Goal: Task Accomplishment & Management: Manage account settings

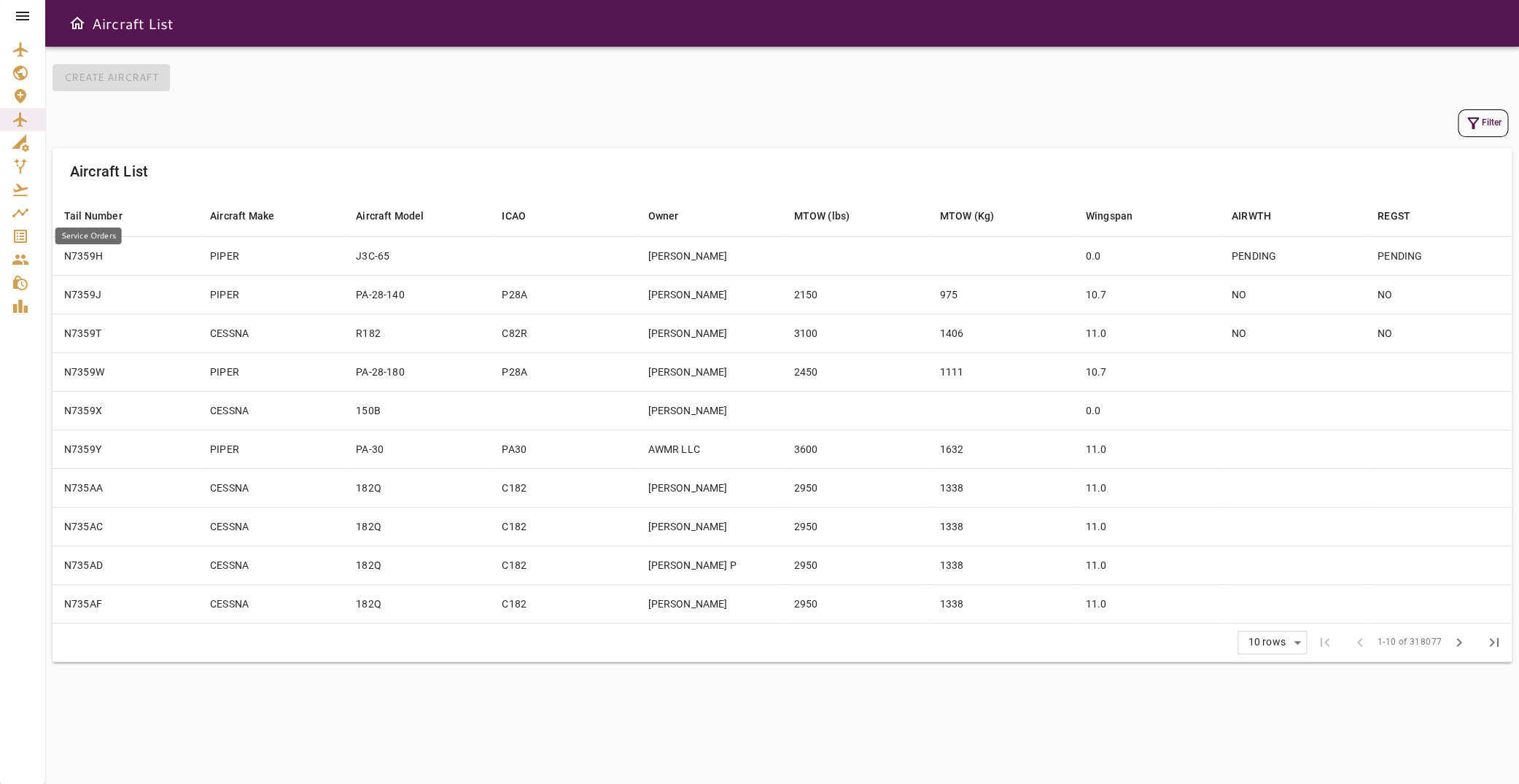
click at [25, 244] on icon "Service Orders" at bounding box center [20, 236] width 18 height 18
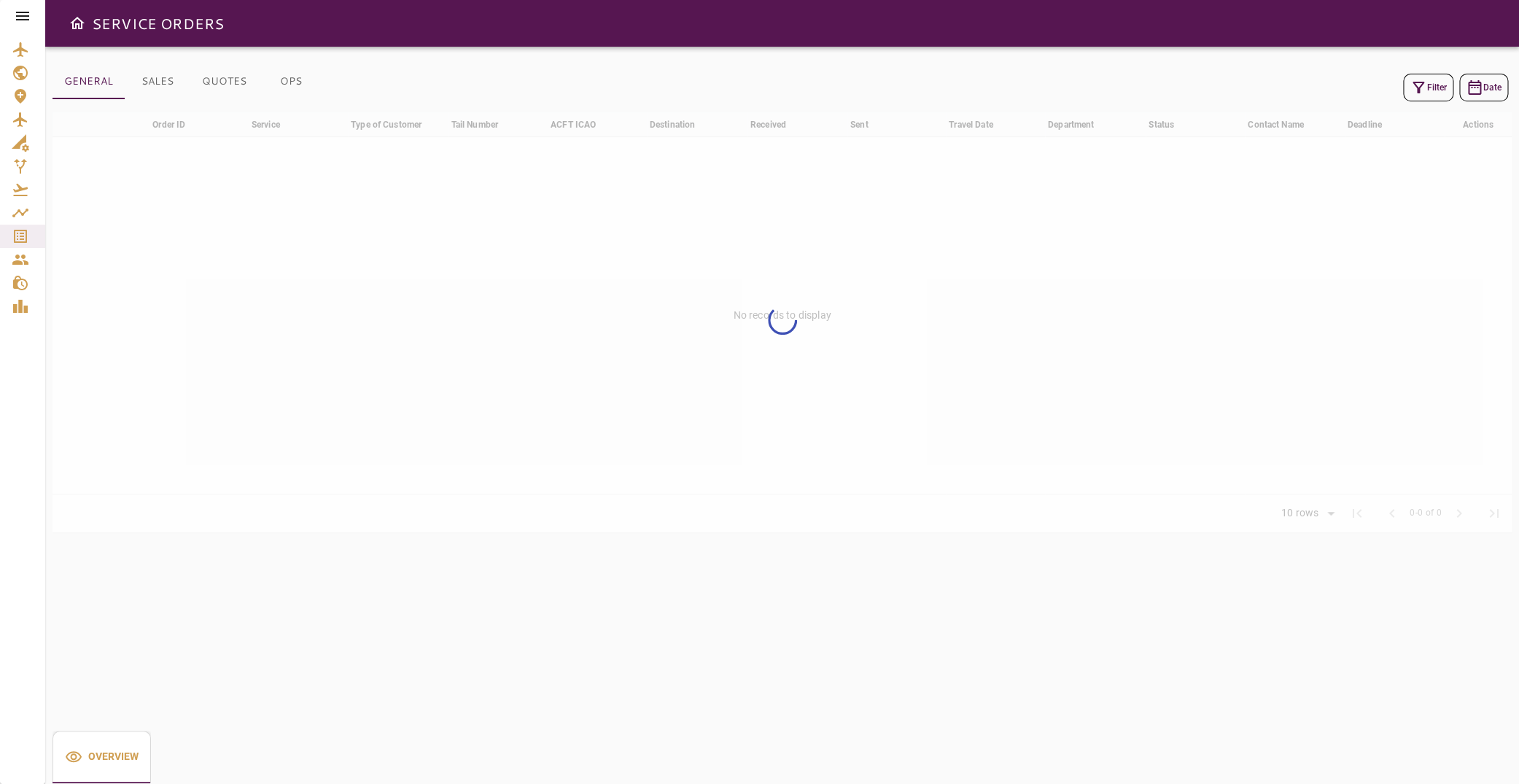
click at [1475, 92] on button "Date" at bounding box center [1483, 87] width 49 height 27
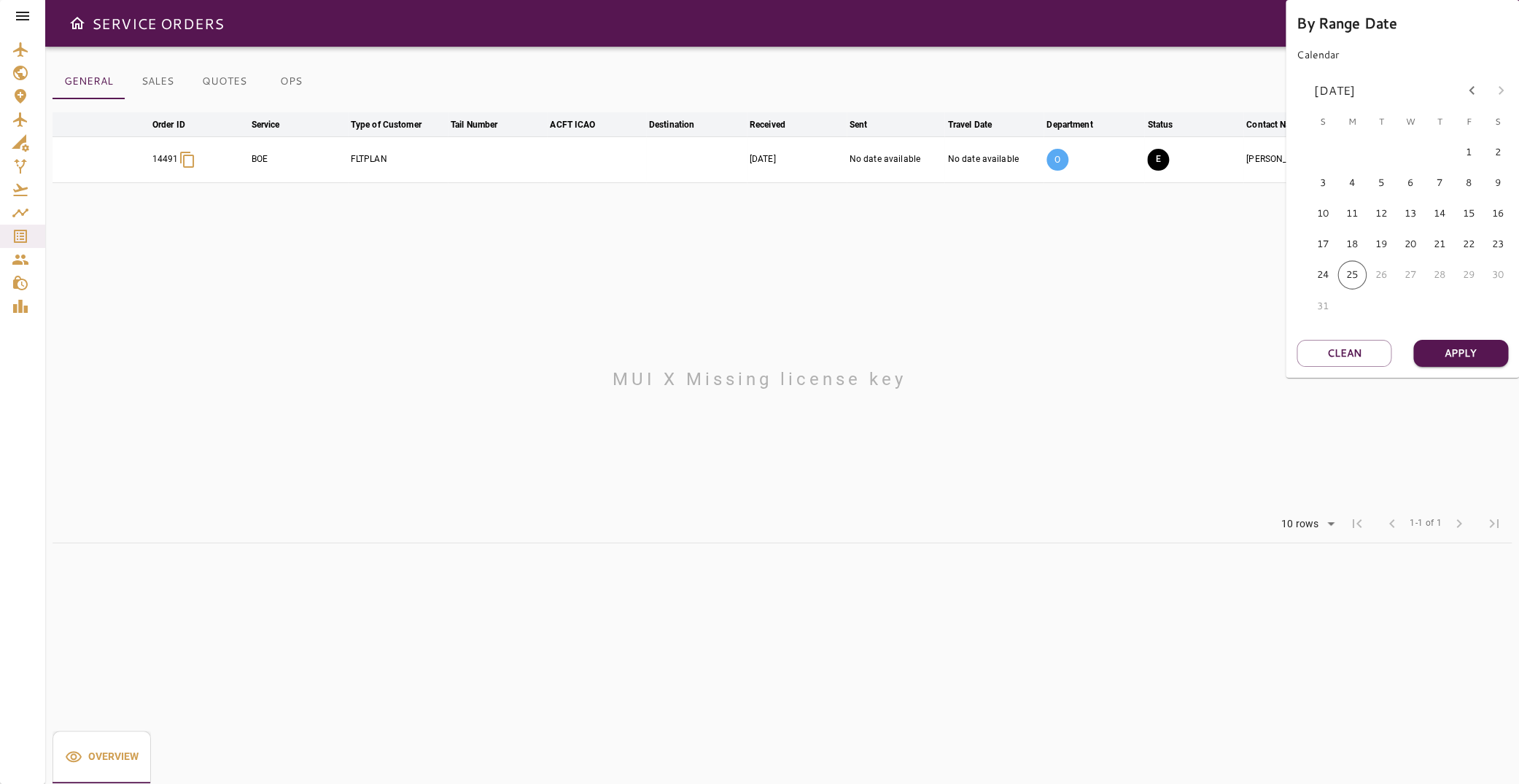
click at [1138, 325] on div at bounding box center [760, 392] width 1519 height 784
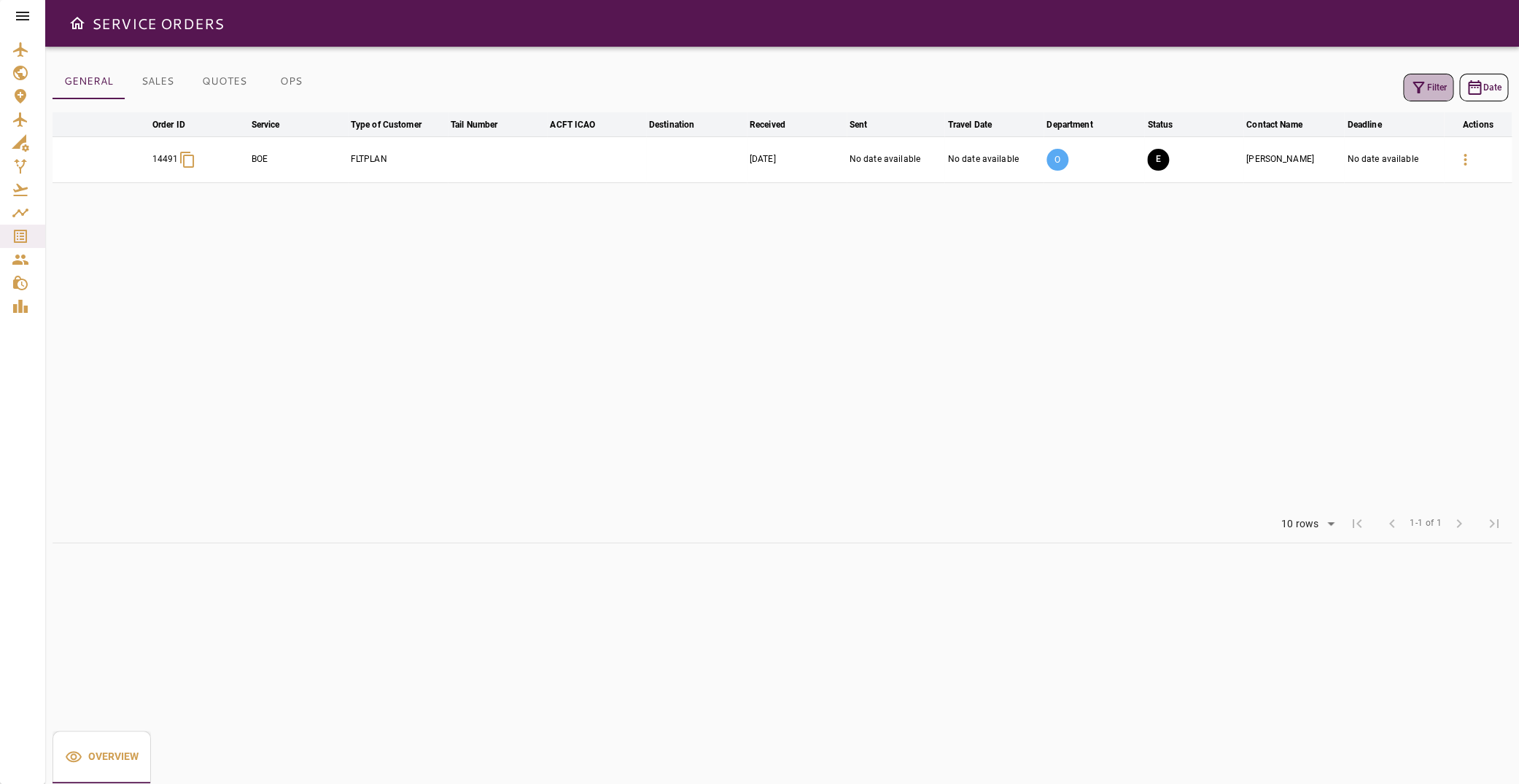
click at [1414, 89] on icon "button" at bounding box center [1418, 87] width 18 height 18
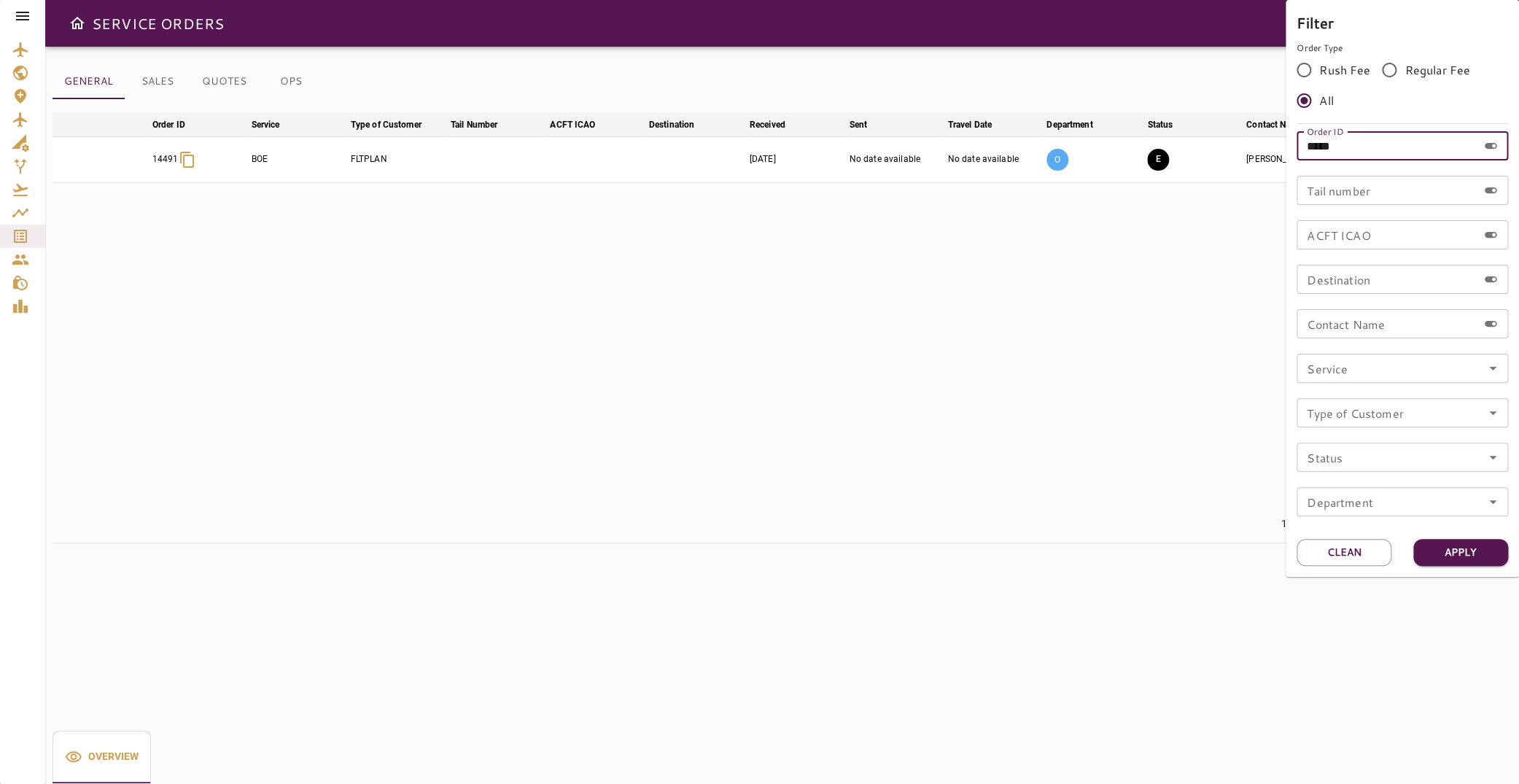
drag, startPoint x: 1373, startPoint y: 149, endPoint x: 964, endPoint y: 154, distance: 409.0
click at [1296, 154] on input "*****" at bounding box center [1387, 145] width 181 height 29
type input "*****"
click at [1457, 554] on button "Apply" at bounding box center [1461, 552] width 94 height 27
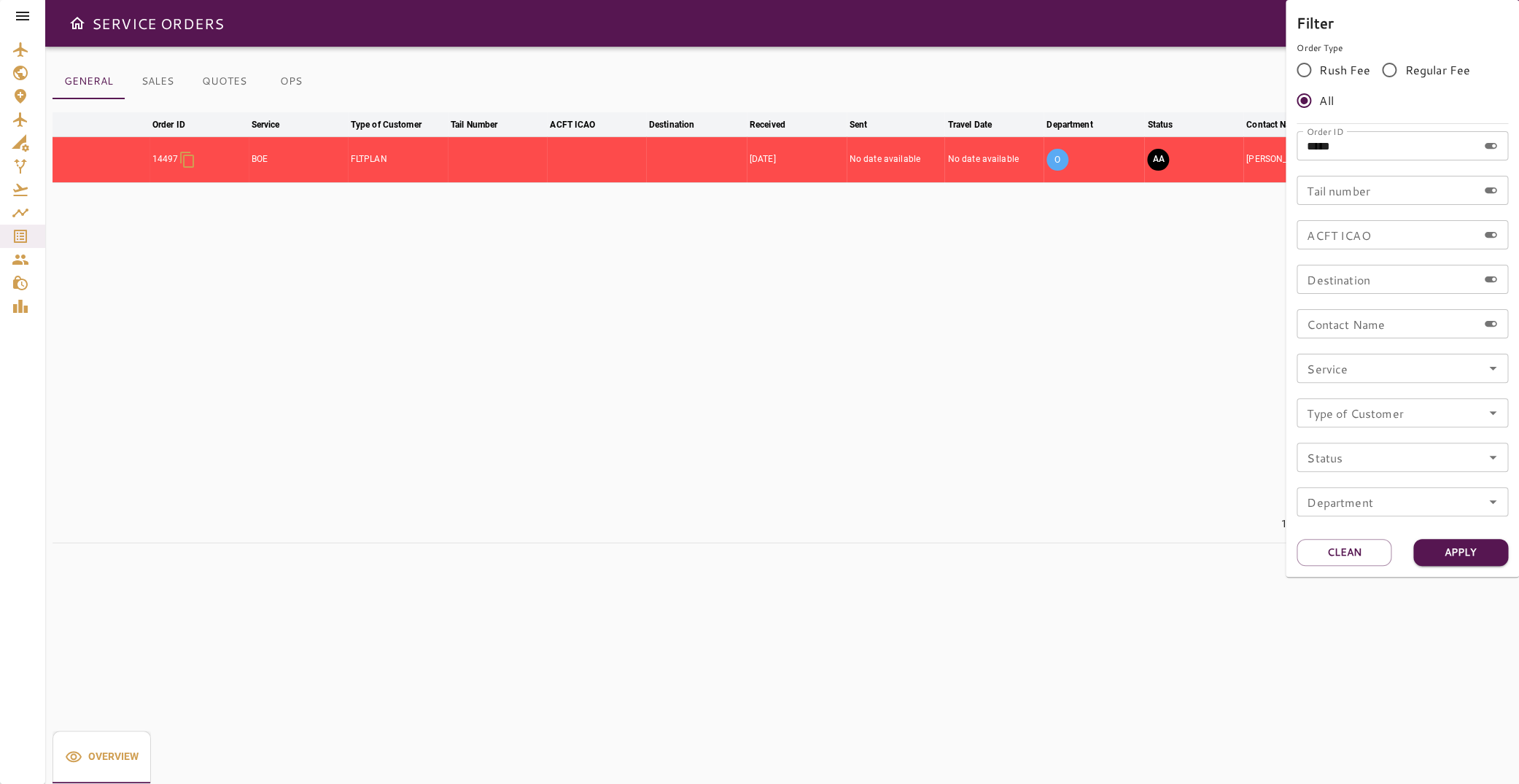
click at [696, 292] on div at bounding box center [760, 392] width 1519 height 784
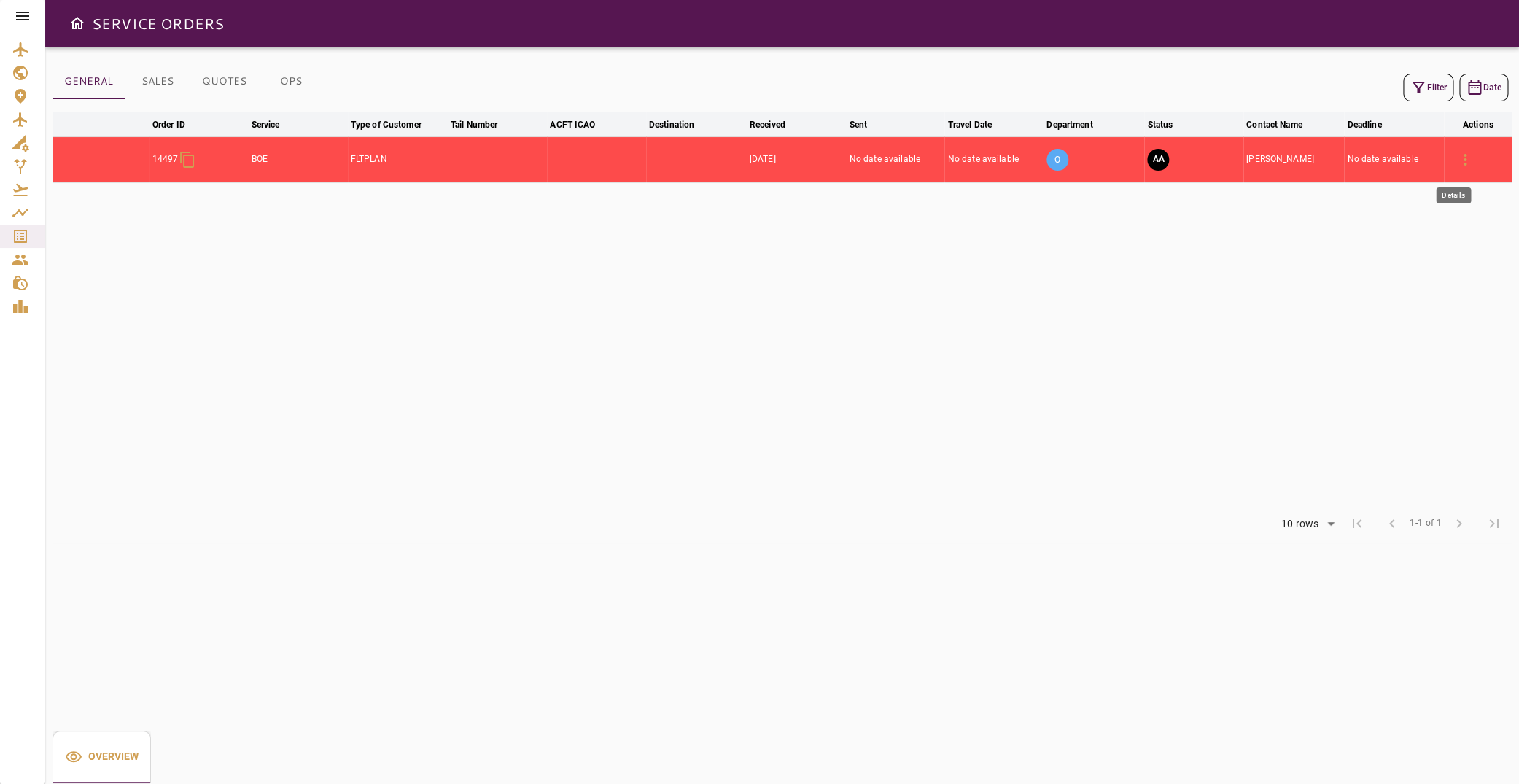
click at [1463, 154] on icon "button" at bounding box center [1464, 159] width 3 height 11
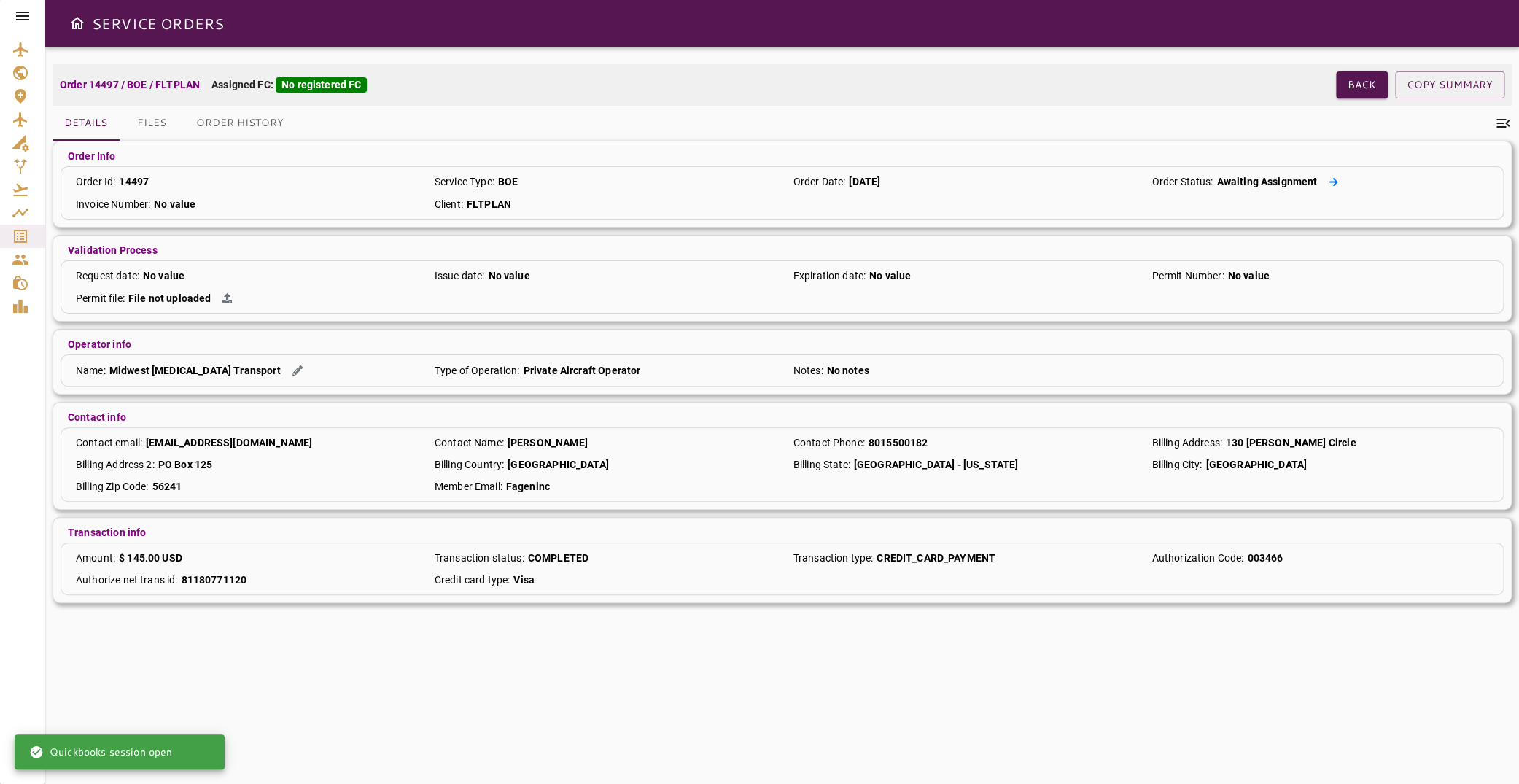
click at [1329, 179] on icon at bounding box center [1333, 181] width 8 height 8
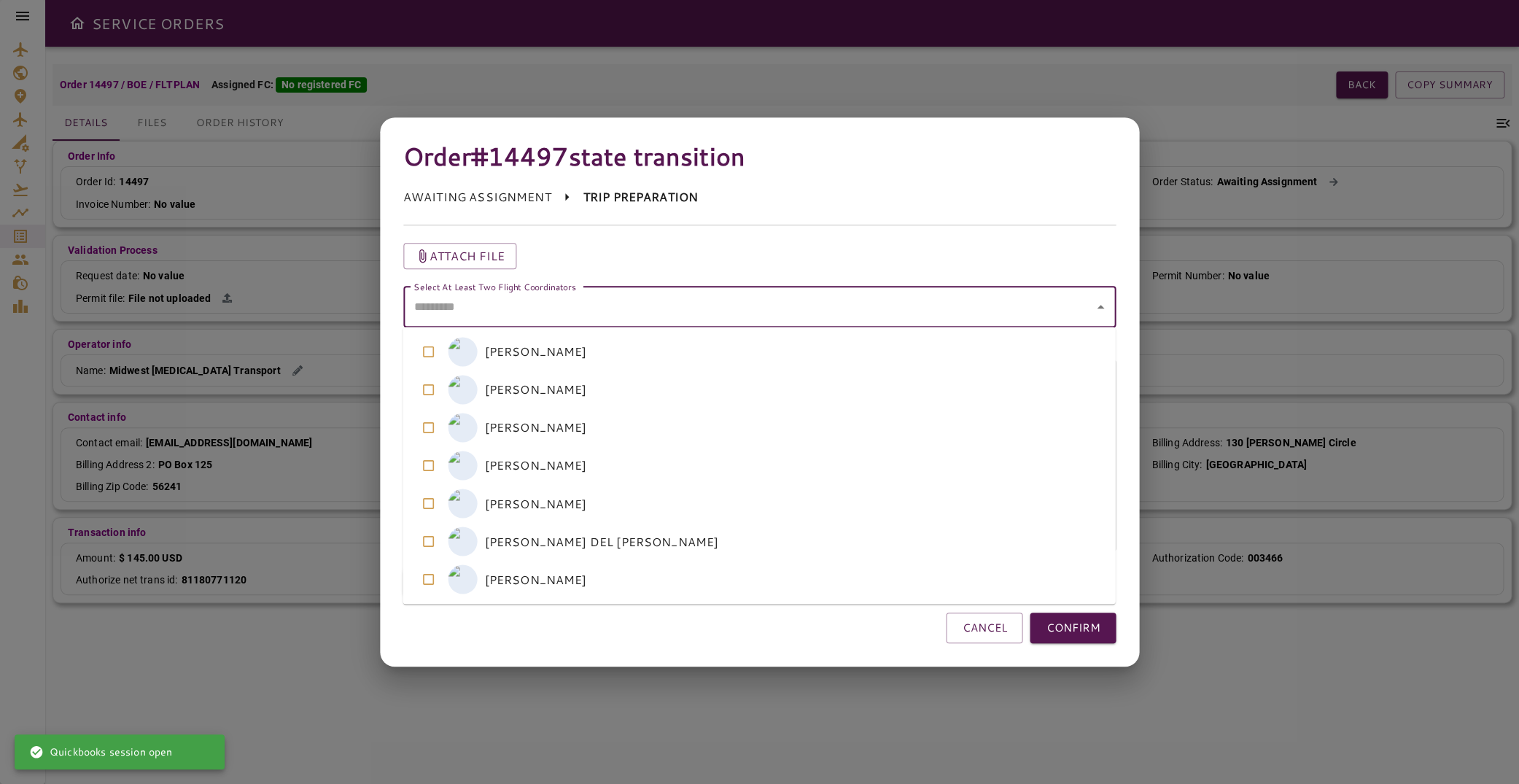
click at [524, 303] on coordinators "Select At Least Two Flight Coordinators" at bounding box center [748, 307] width 678 height 27
click at [510, 461] on coordinators-option-3 "A [PERSON_NAME]" at bounding box center [759, 465] width 712 height 38
click at [512, 506] on coordinators-option-4 "L [PERSON_NAME]" at bounding box center [759, 503] width 712 height 38
click at [518, 539] on coordinators-option-5 "A [PERSON_NAME] DEL [PERSON_NAME]" at bounding box center [759, 541] width 712 height 38
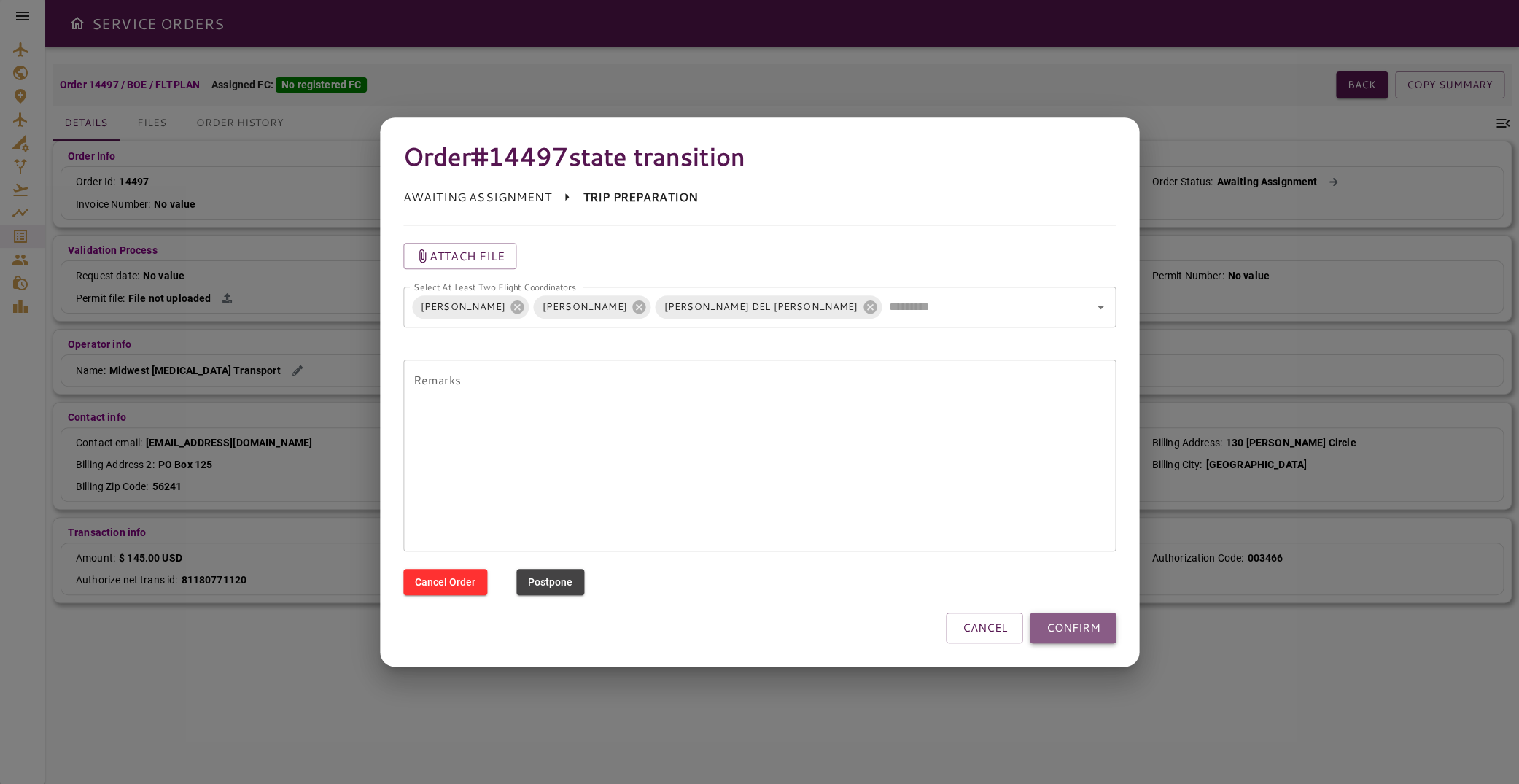
click at [1056, 637] on button "CONFIRM" at bounding box center [1072, 627] width 86 height 30
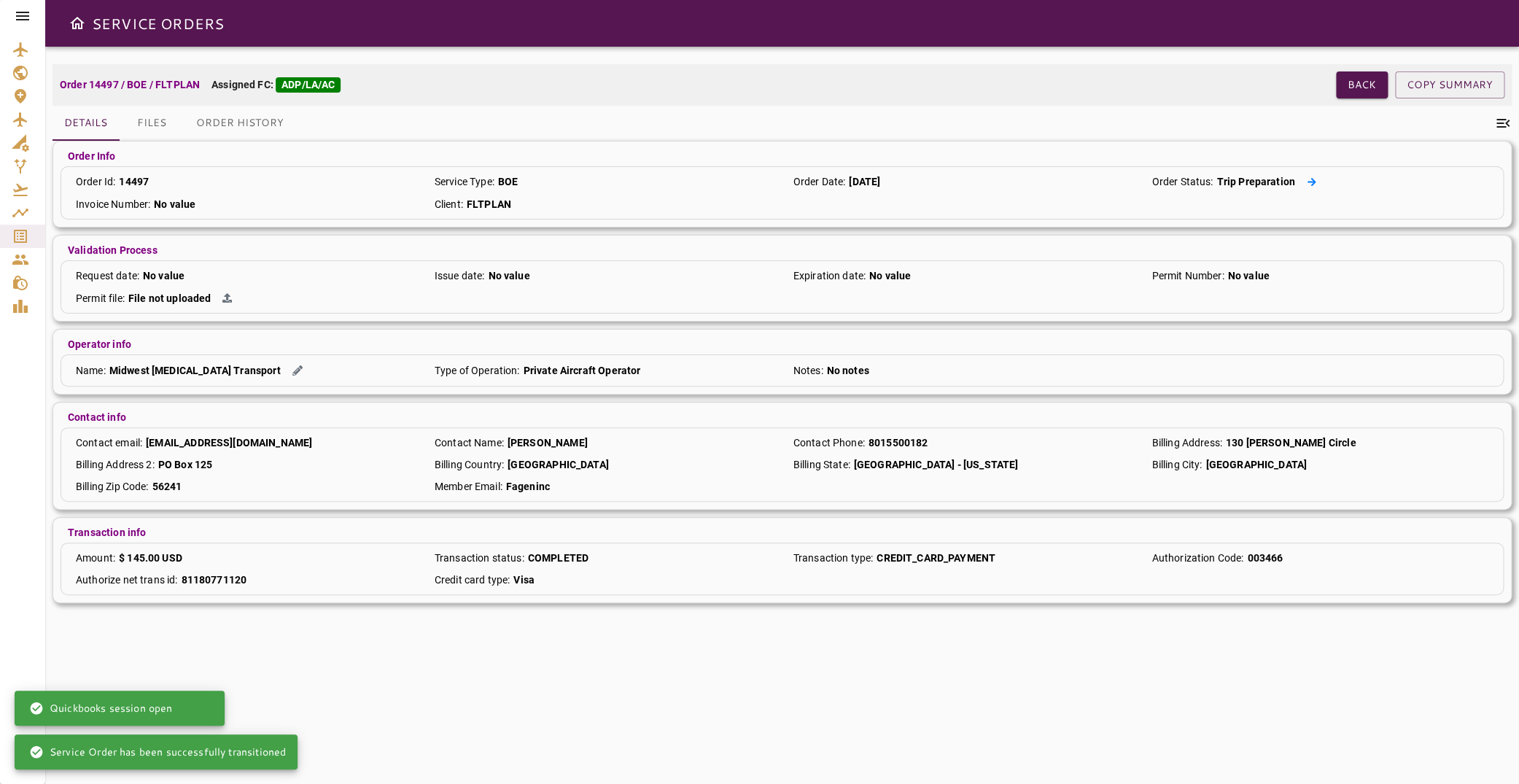
click at [1307, 184] on icon at bounding box center [1311, 182] width 9 height 9
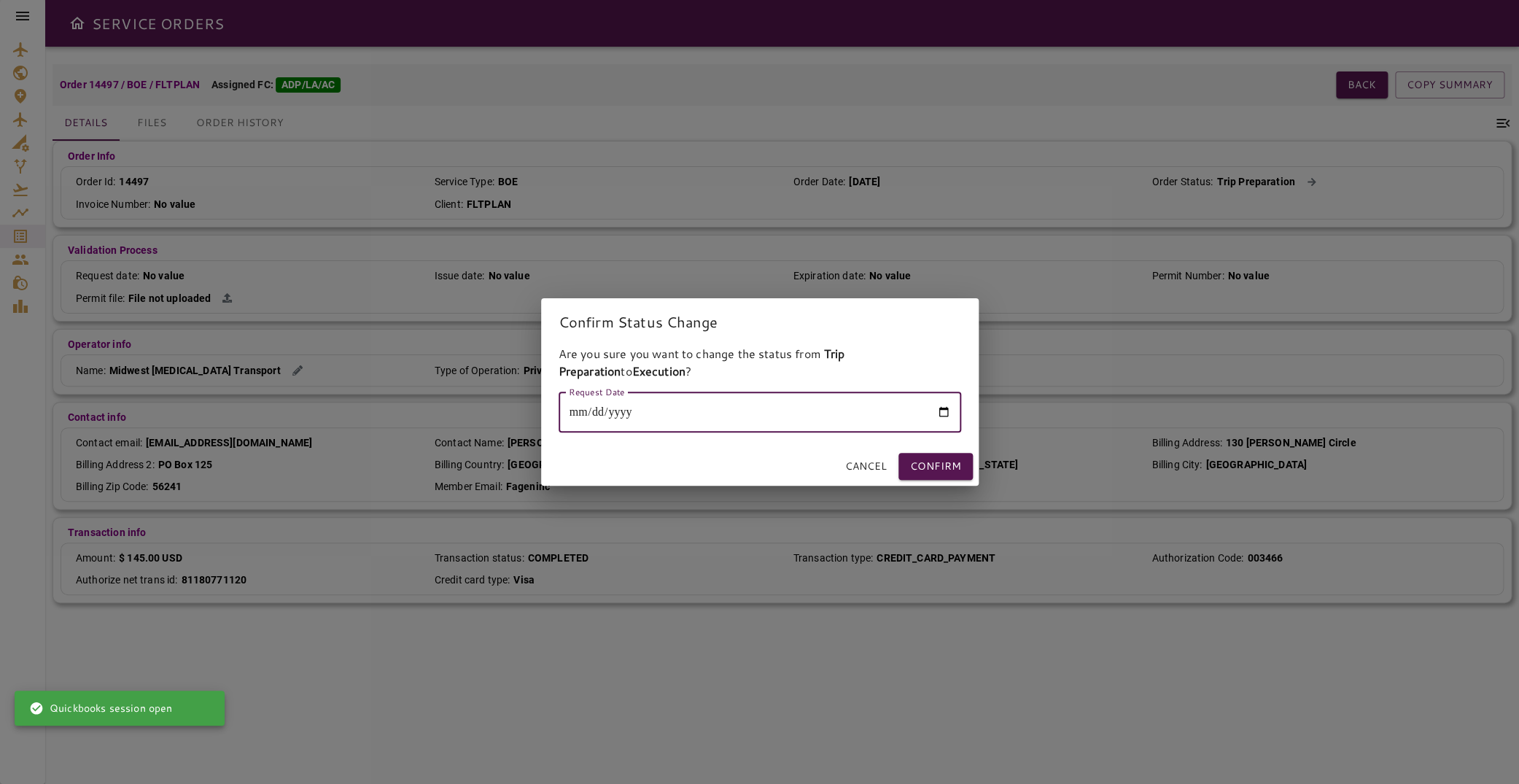
click at [947, 410] on input "Request Date" at bounding box center [760, 411] width 403 height 41
type input "**********"
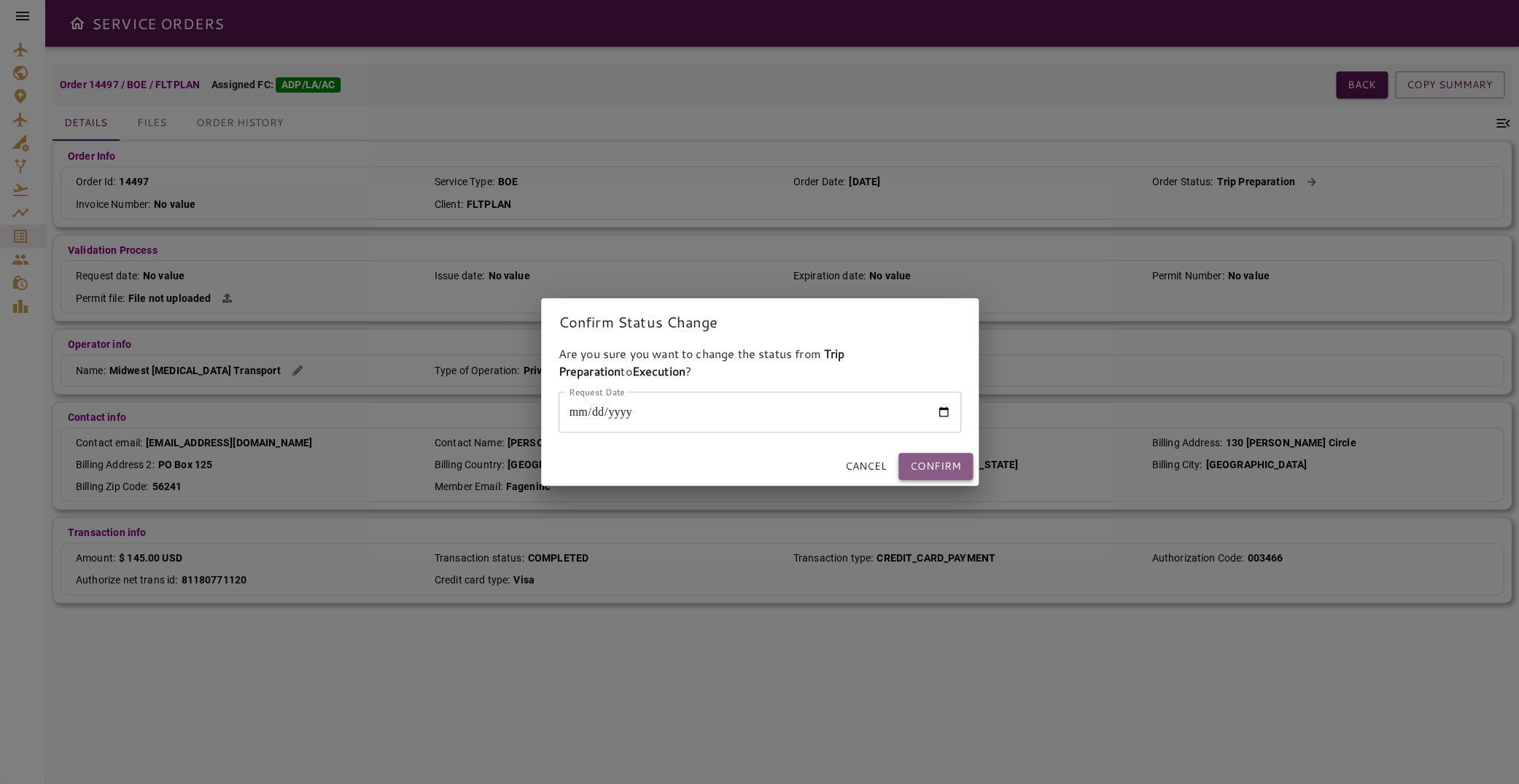
click at [950, 469] on button "Confirm" at bounding box center [935, 466] width 75 height 27
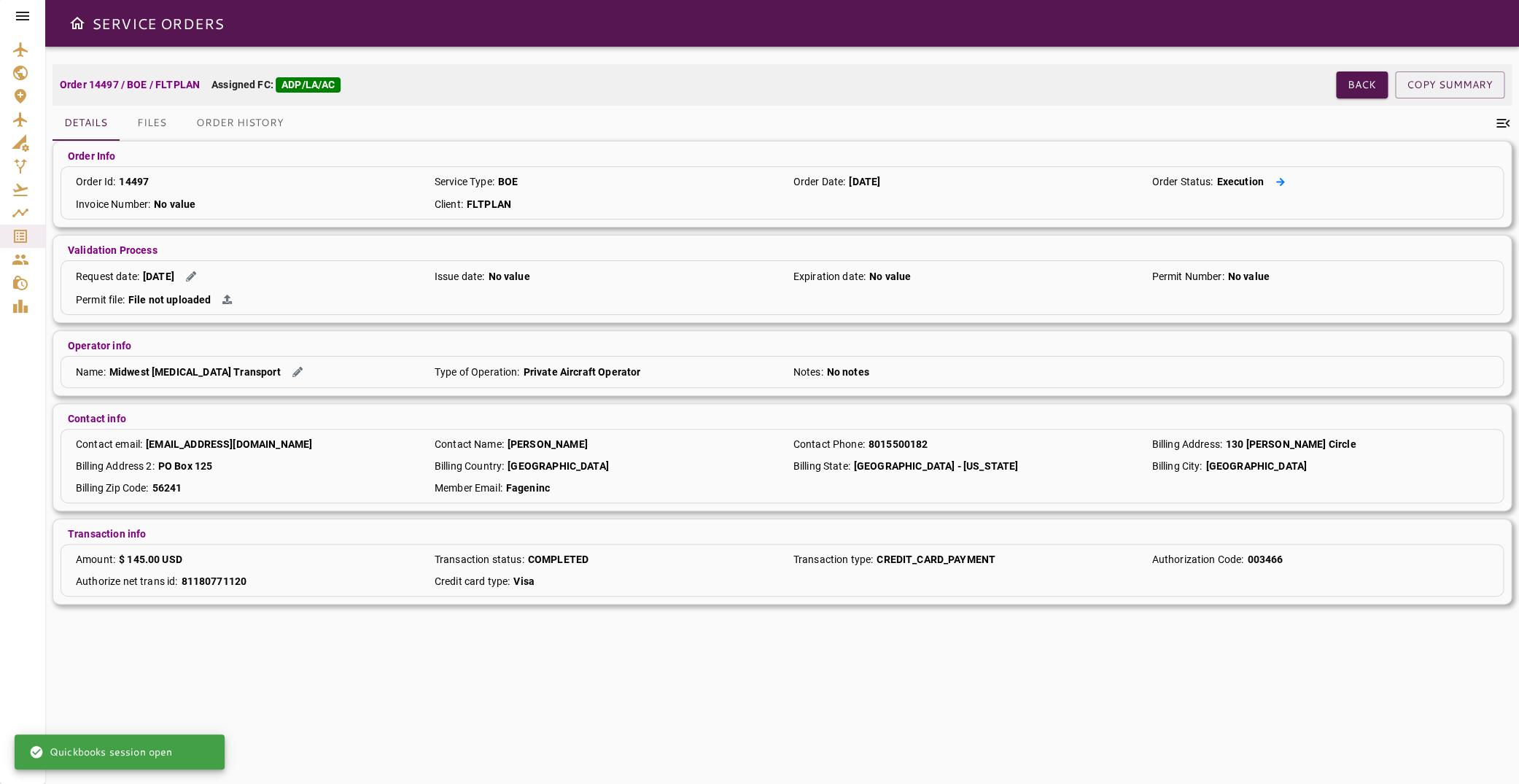
click at [1271, 176] on button at bounding box center [1280, 182] width 21 height 15
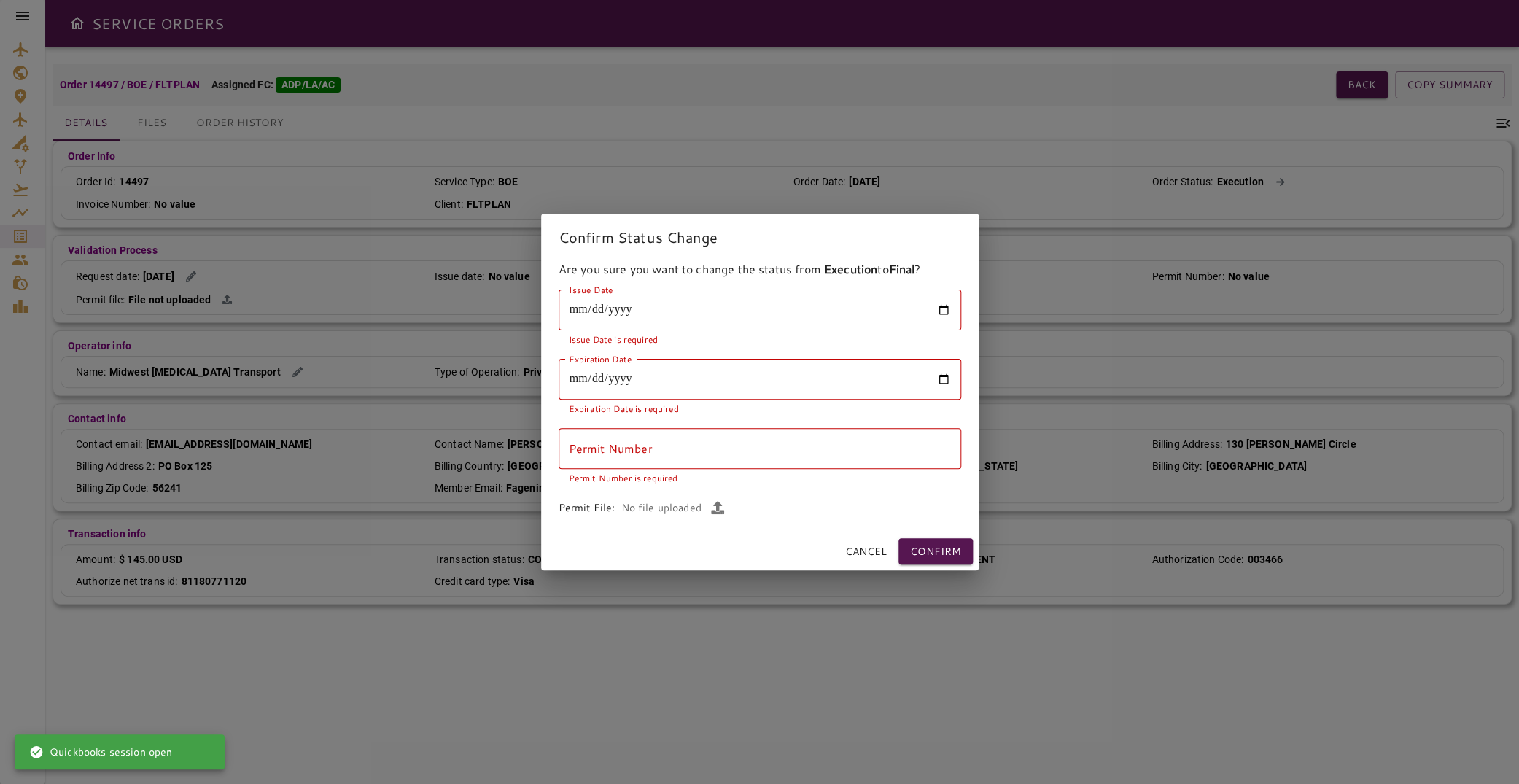
click at [627, 641] on div "Confirm Status Change Are you sure you want to change the status from Execution…" at bounding box center [760, 392] width 1519 height 784
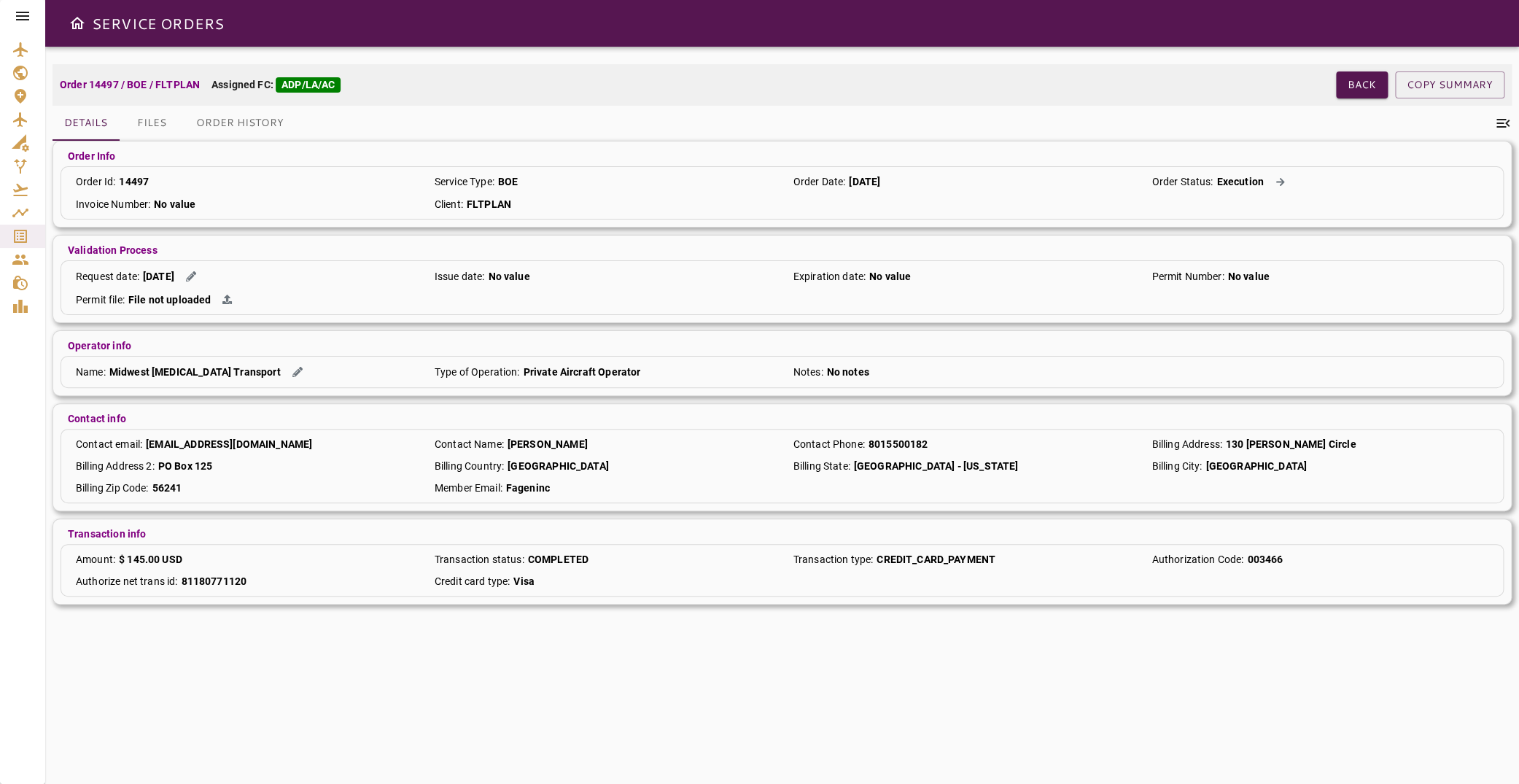
click at [24, 15] on icon at bounding box center [23, 16] width 18 height 18
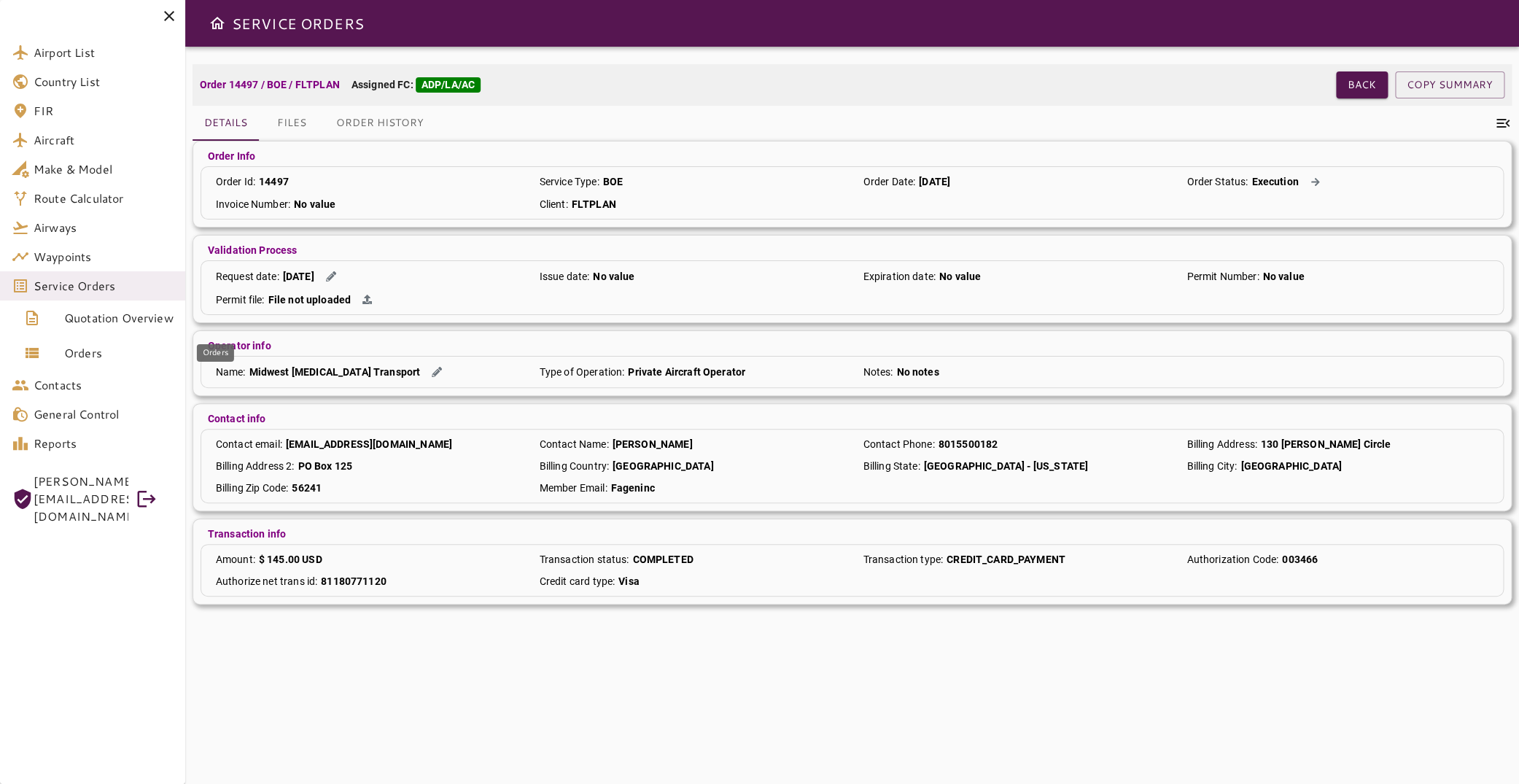
click at [69, 345] on span "Orders" at bounding box center [119, 353] width 109 height 18
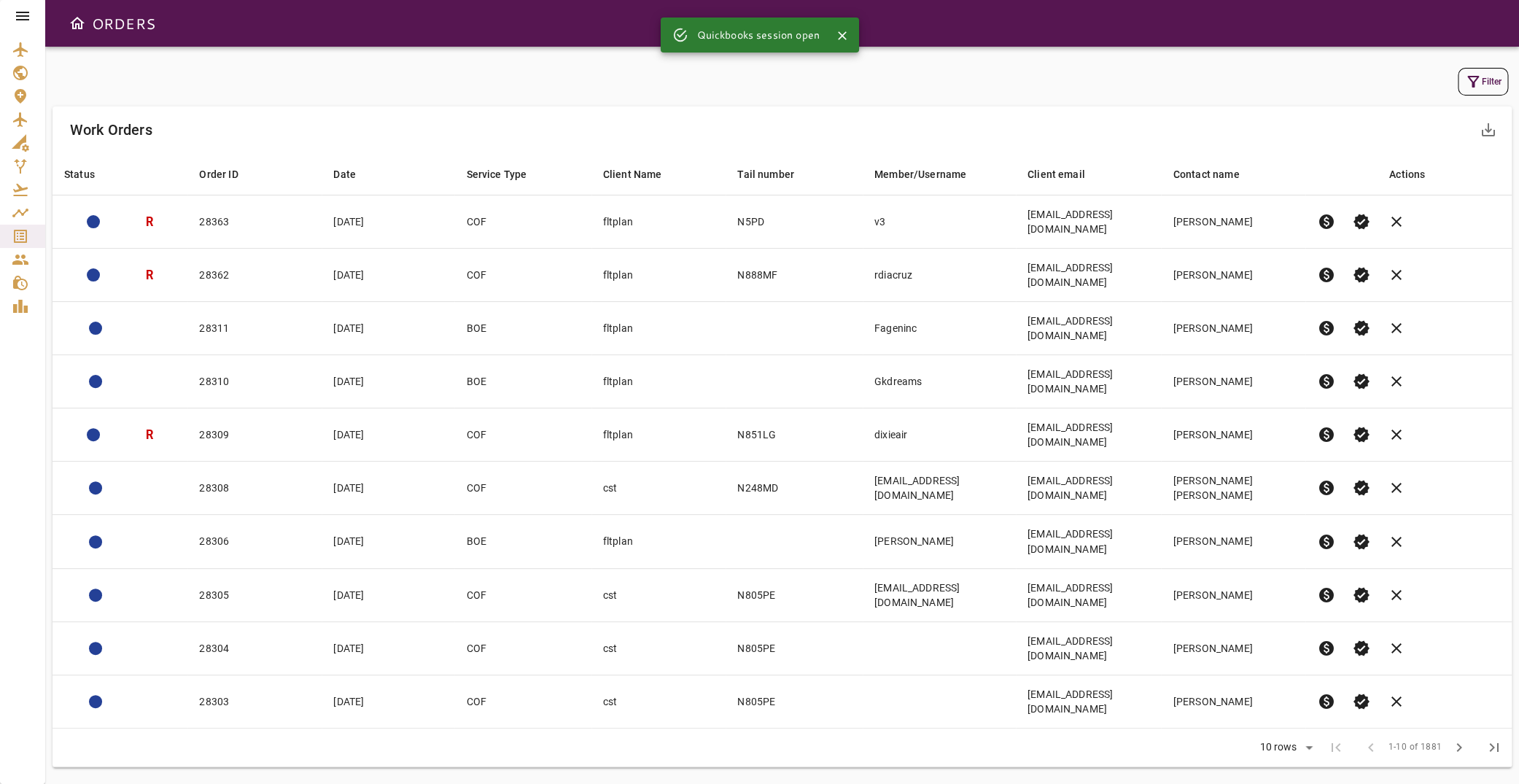
click at [1475, 78] on button "Filter" at bounding box center [1482, 81] width 50 height 27
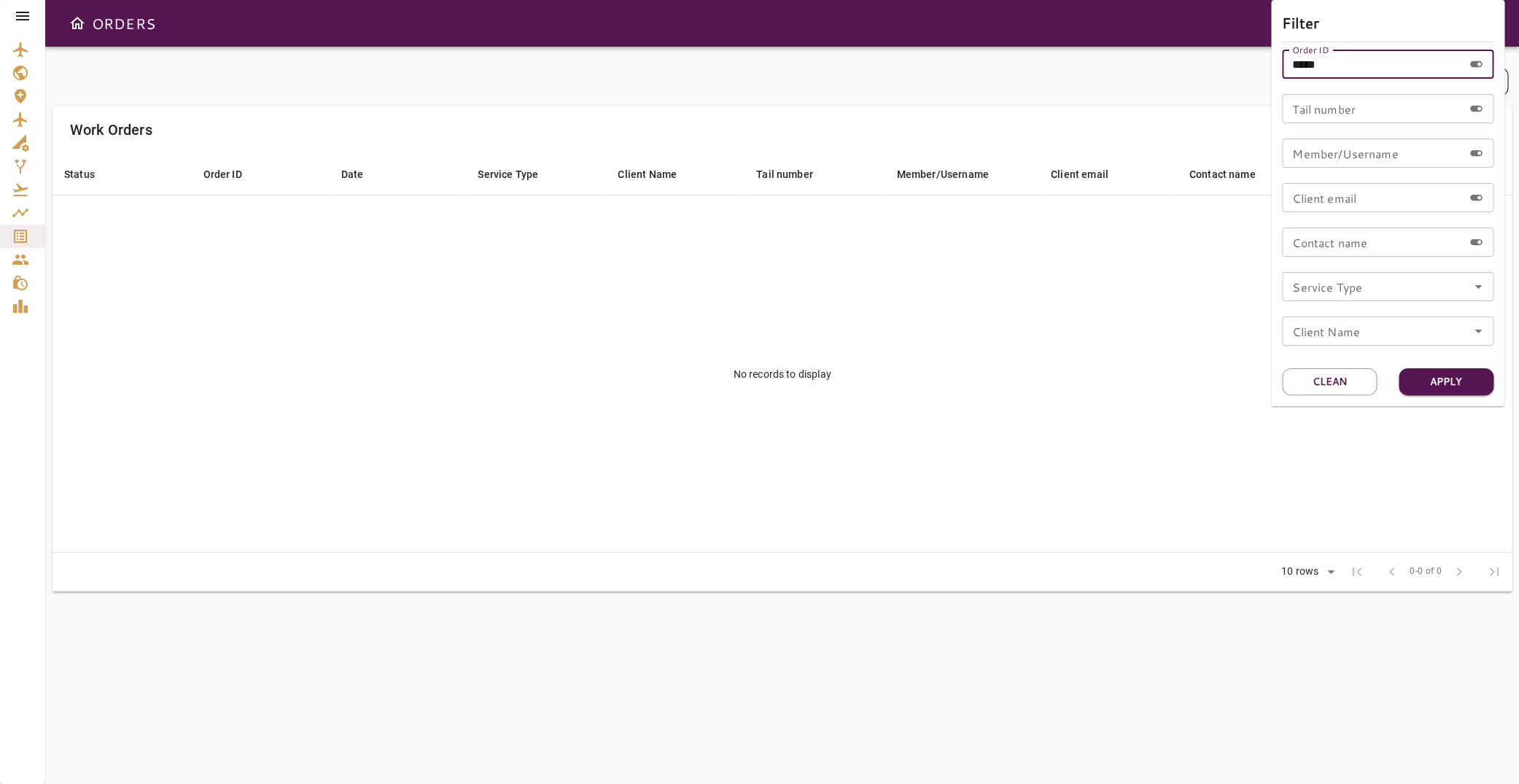
drag, startPoint x: 1372, startPoint y: 62, endPoint x: 1080, endPoint y: 58, distance: 292.0
click at [1282, 58] on input "*****" at bounding box center [1373, 64] width 181 height 29
drag, startPoint x: 1354, startPoint y: 71, endPoint x: 1308, endPoint y: 66, distance: 46.3
click at [1308, 66] on input "*****" at bounding box center [1373, 64] width 181 height 29
type input "*****"
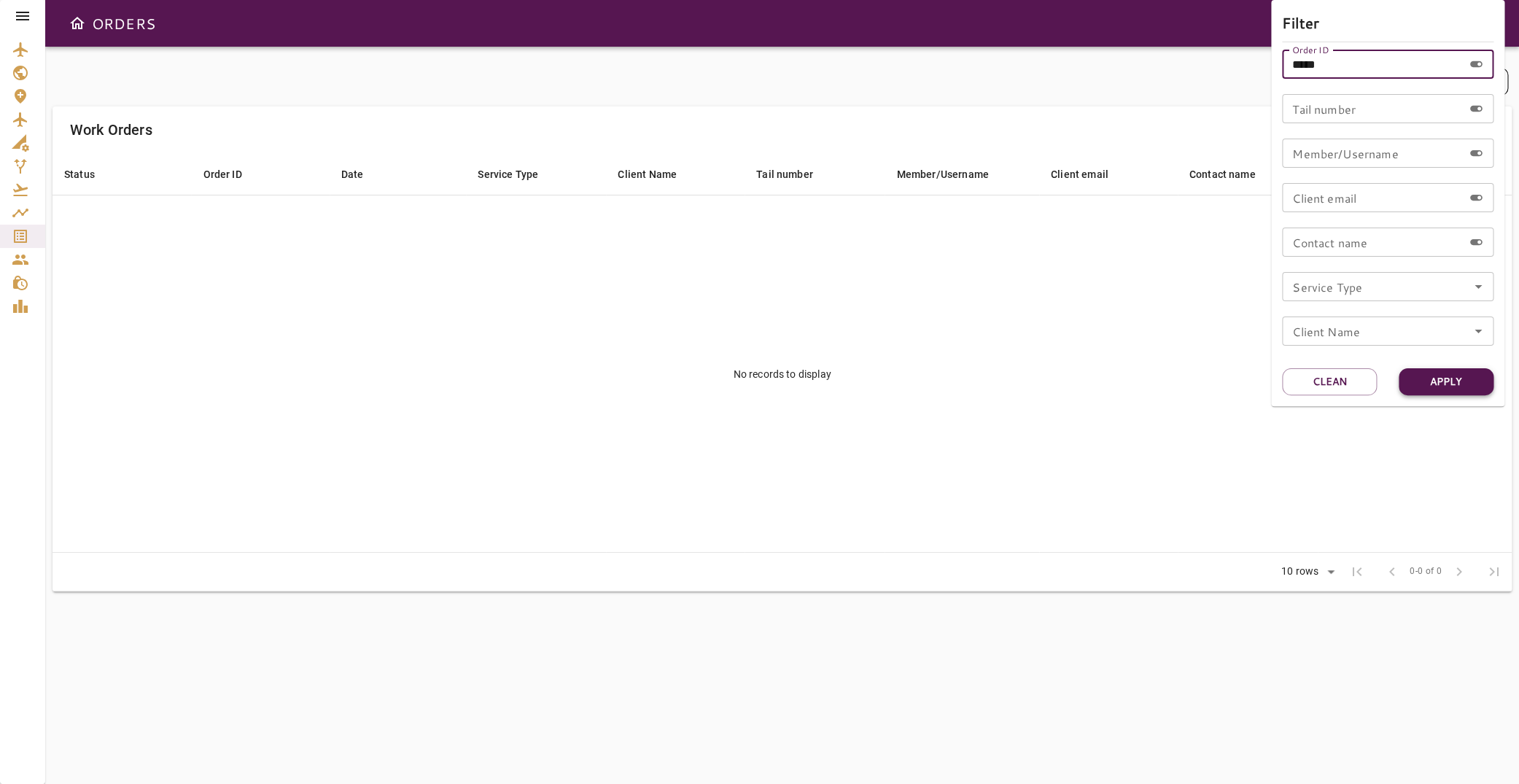
click at [1427, 387] on button "Apply" at bounding box center [1445, 381] width 94 height 27
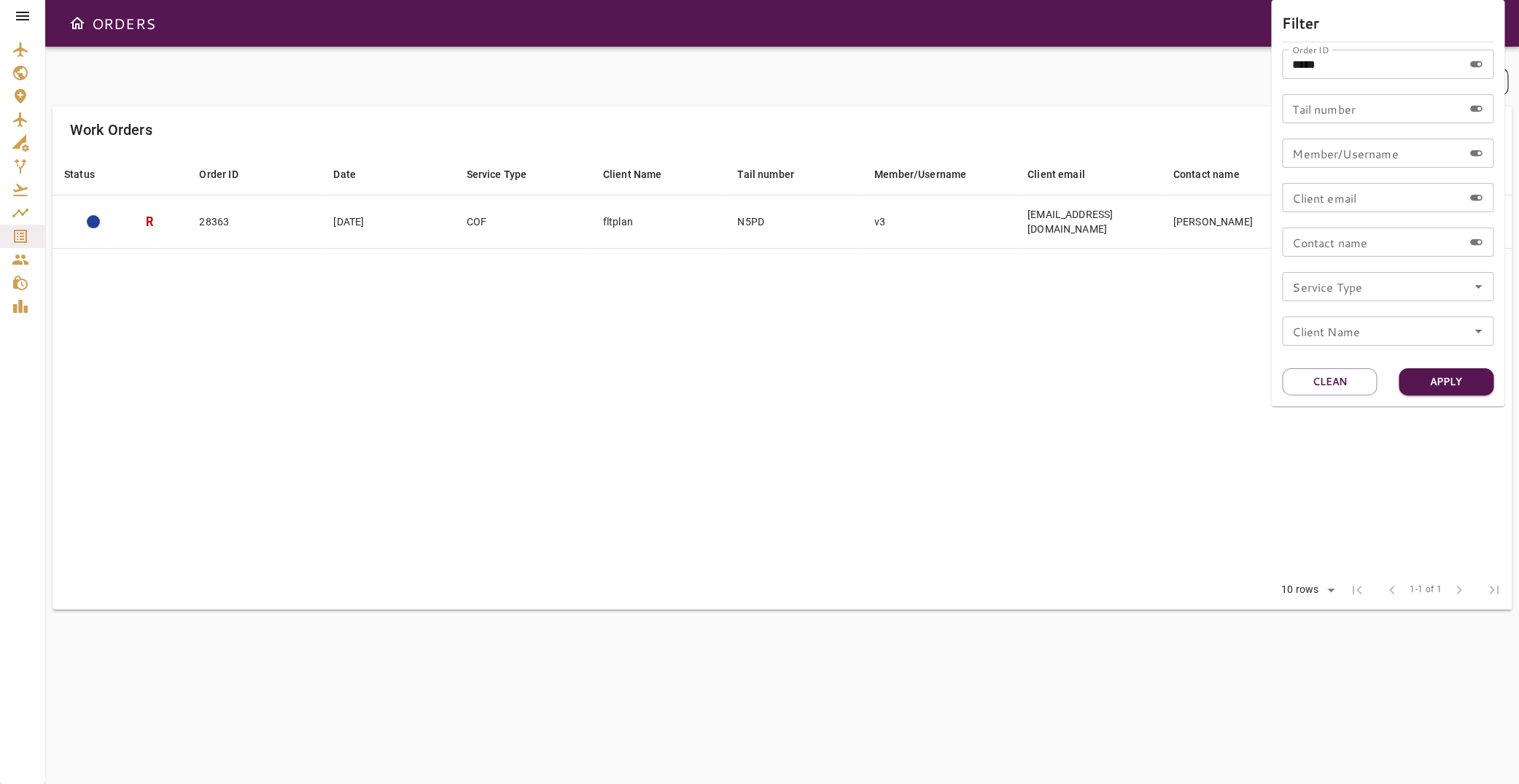
click at [701, 268] on div at bounding box center [760, 392] width 1519 height 784
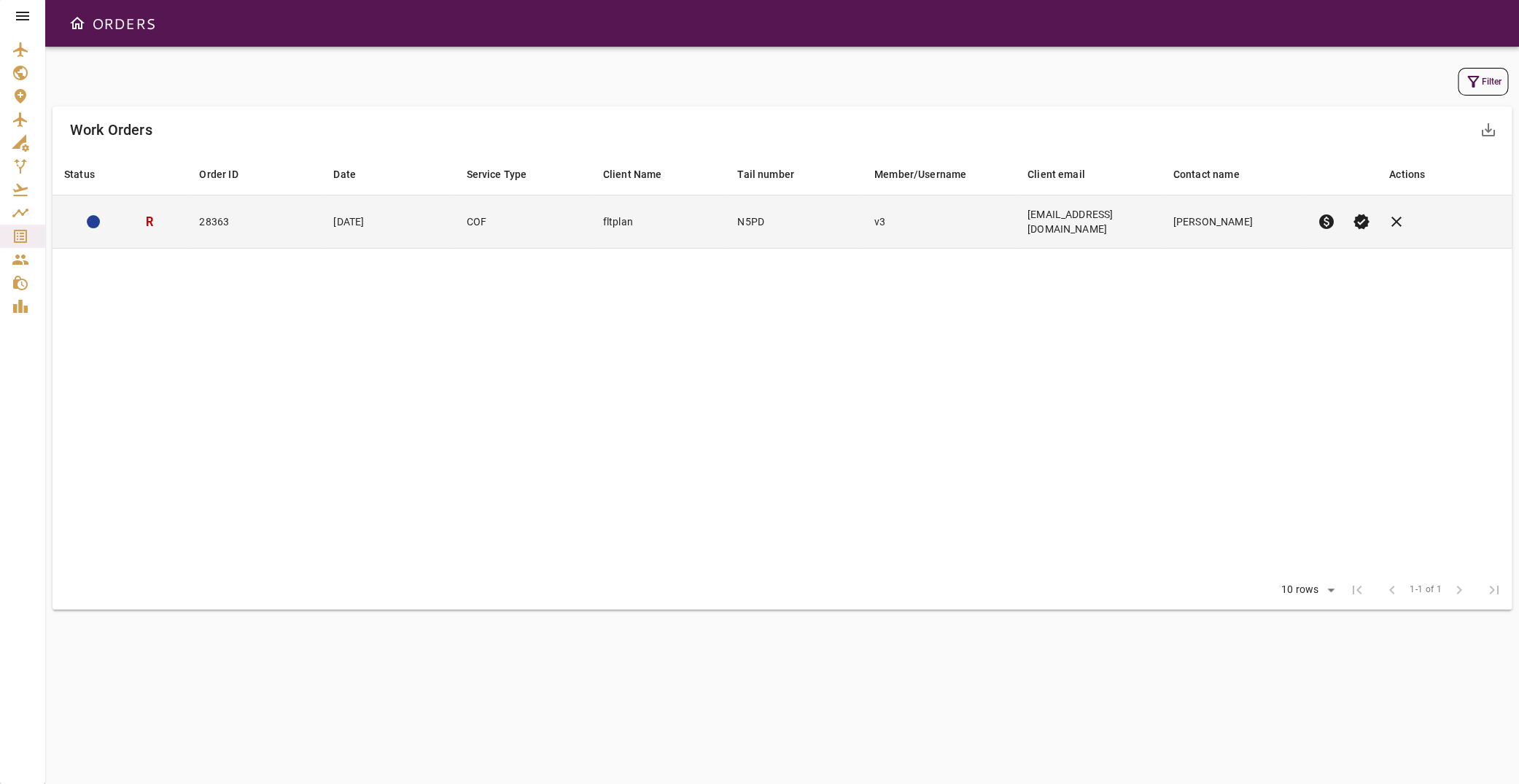
click at [764, 215] on td "N5PD" at bounding box center [793, 222] width 137 height 53
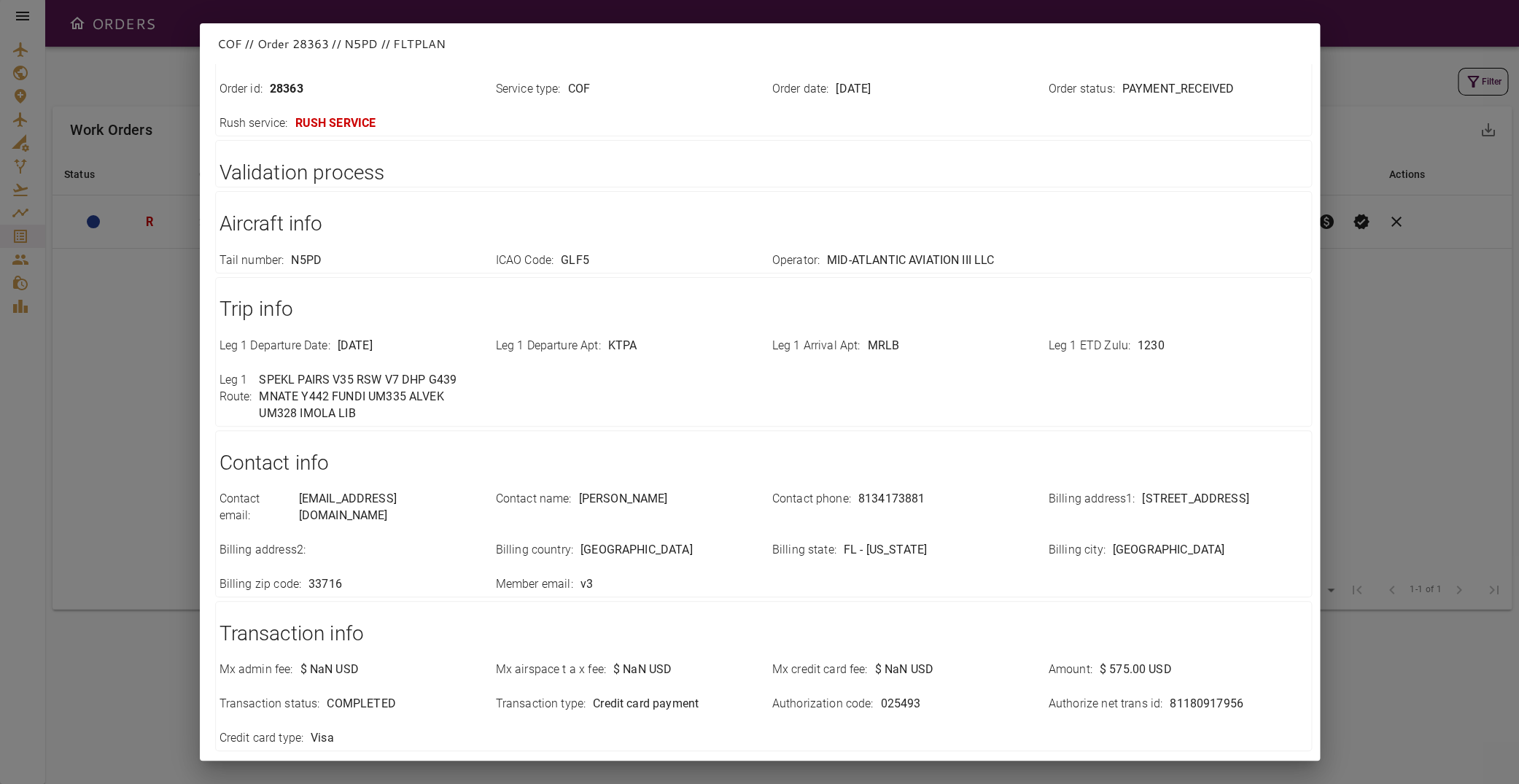
scroll to position [204, 0]
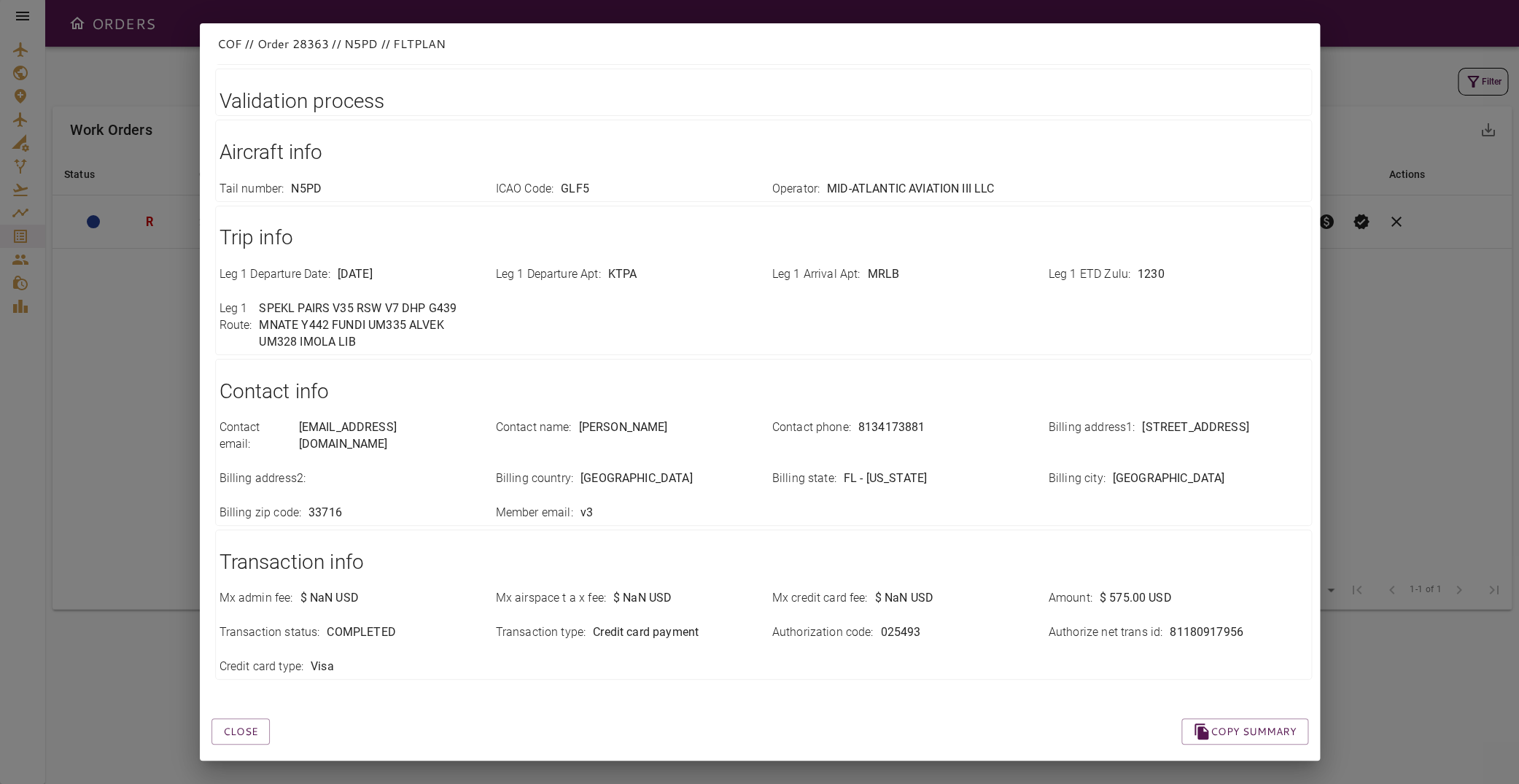
click at [1414, 297] on div "COF // Order 28363 // N5PD // FLTPLAN Close Copy summary Order info Order id : …" at bounding box center [760, 392] width 1519 height 784
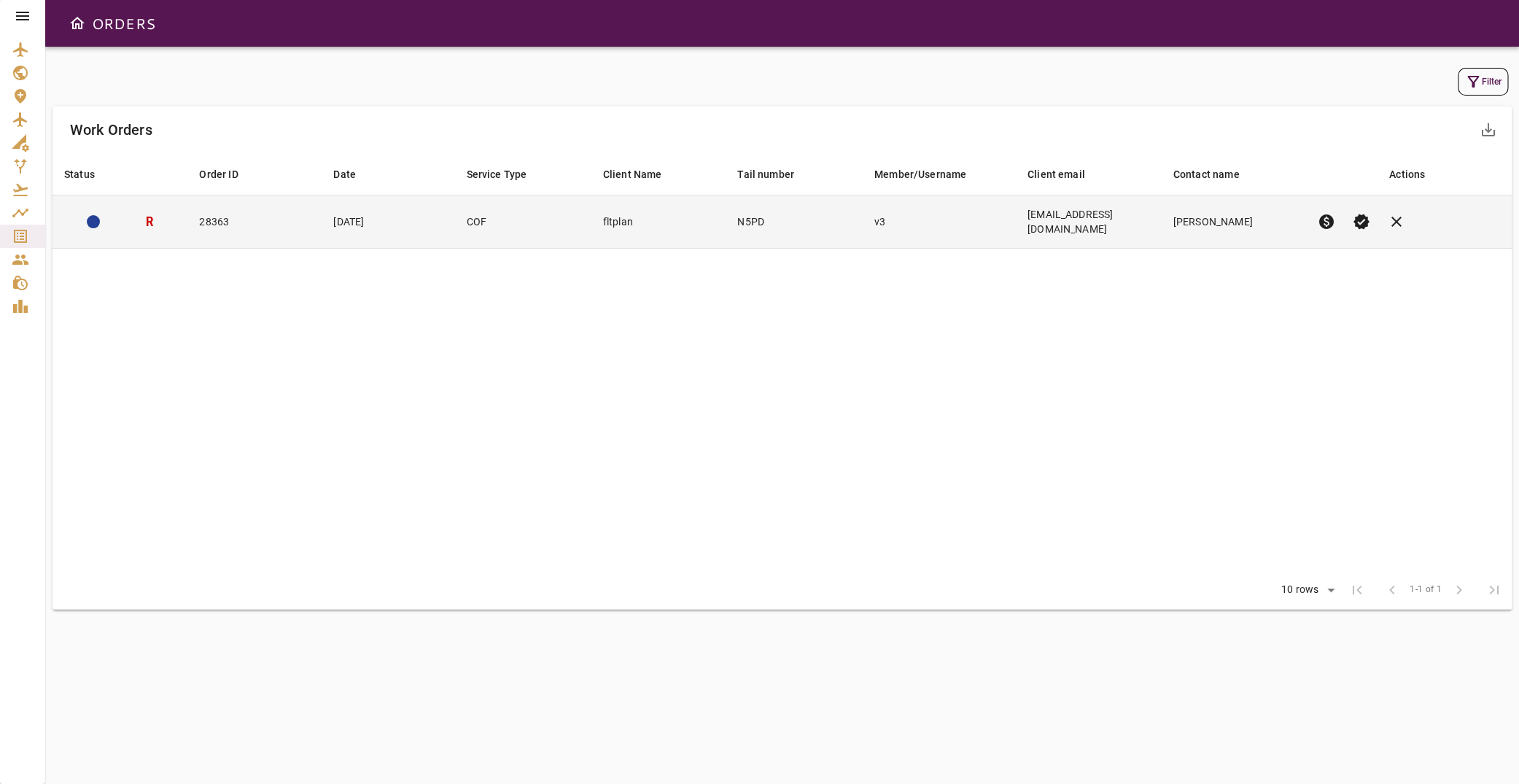
click at [275, 215] on td "28363" at bounding box center [255, 222] width 134 height 53
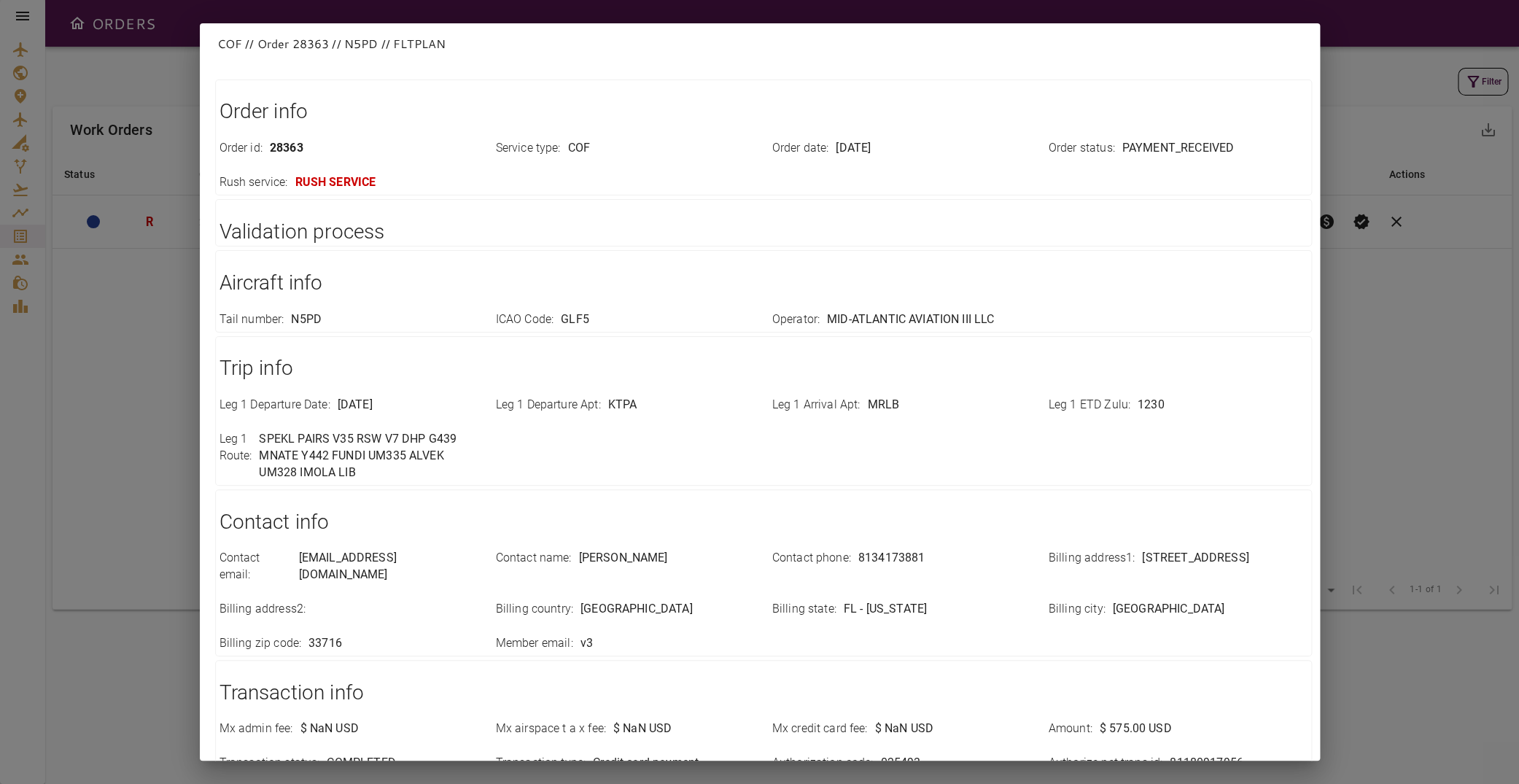
scroll to position [146, 0]
